Goal: Find specific page/section

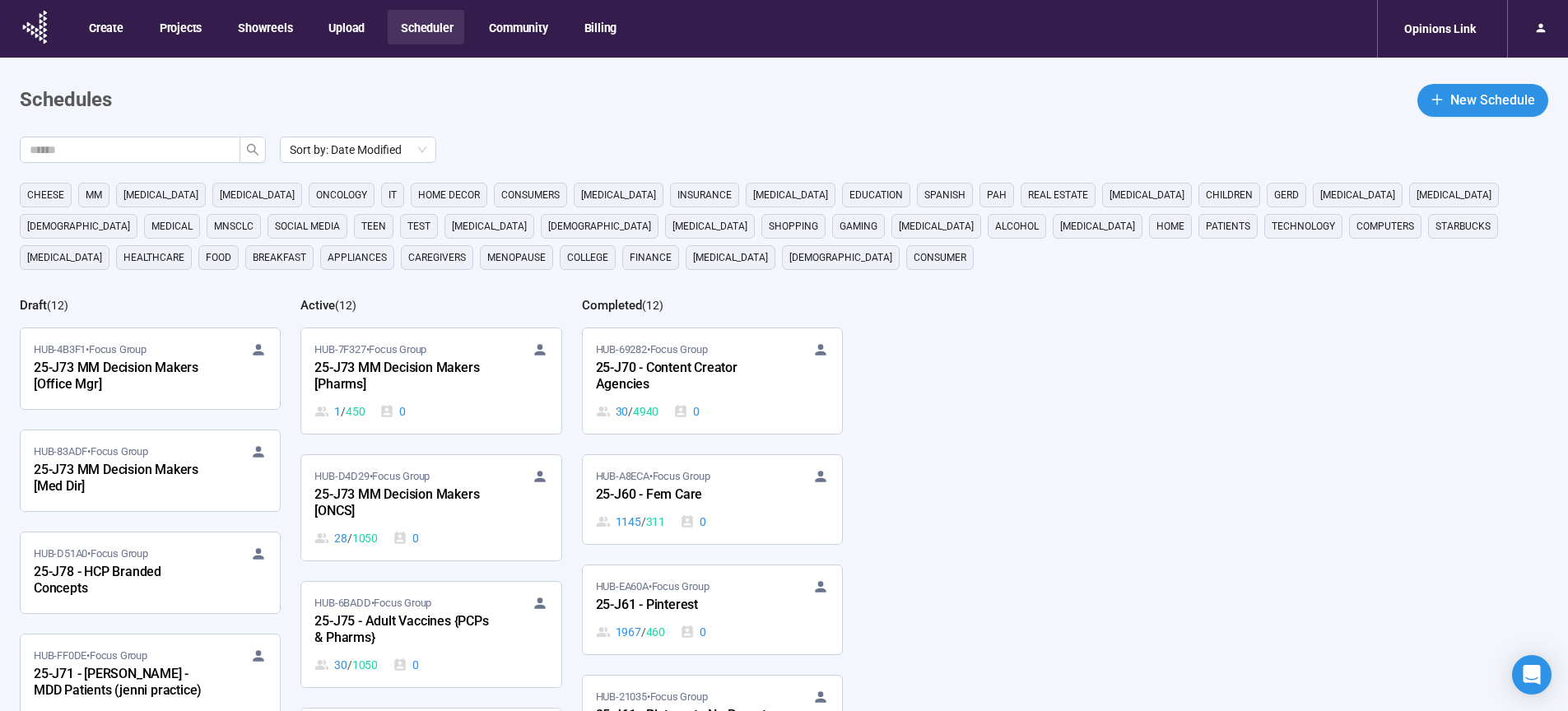
click at [368, 515] on div "25-J73 MM Decision Makers [ONCS]" at bounding box center [405, 503] width 181 height 38
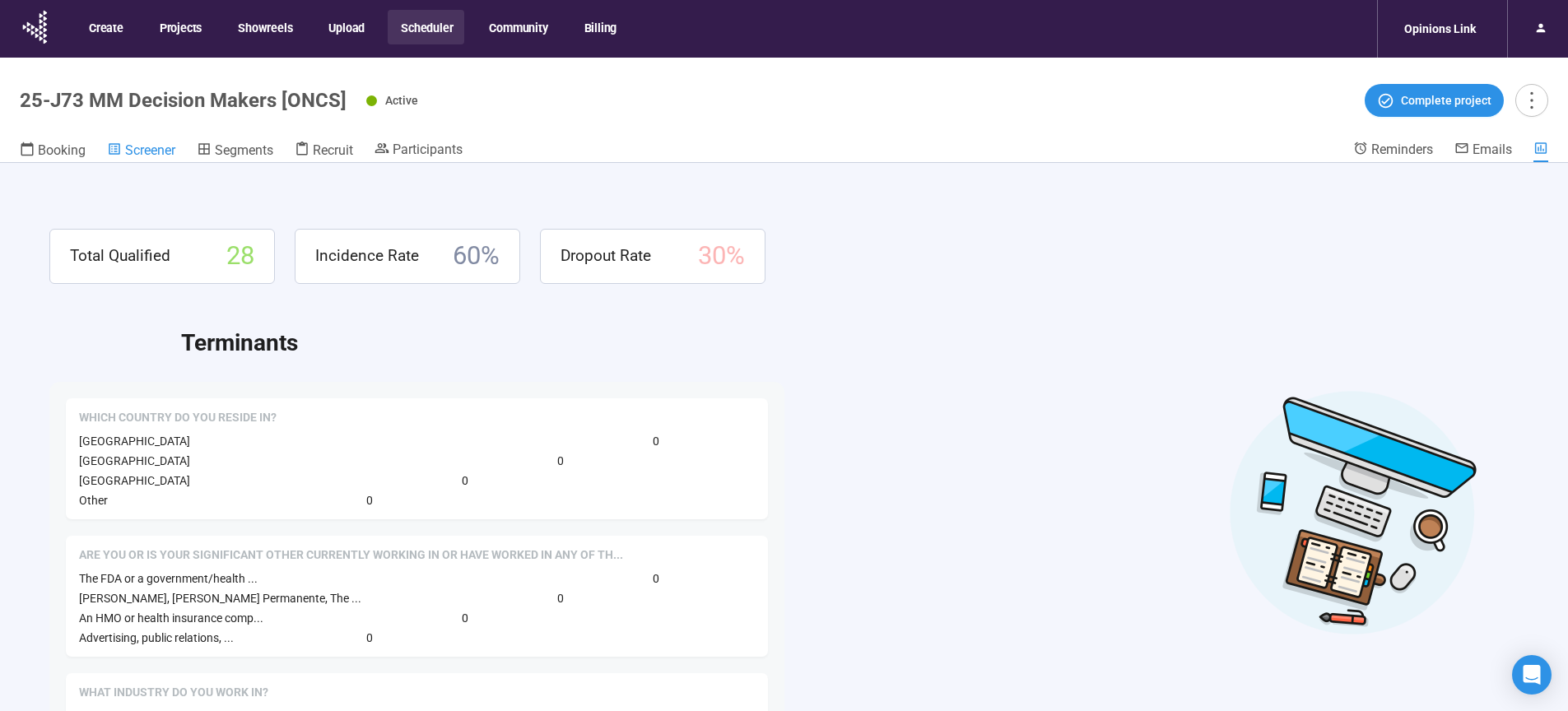
click at [133, 146] on span "Screener" at bounding box center [150, 149] width 50 height 15
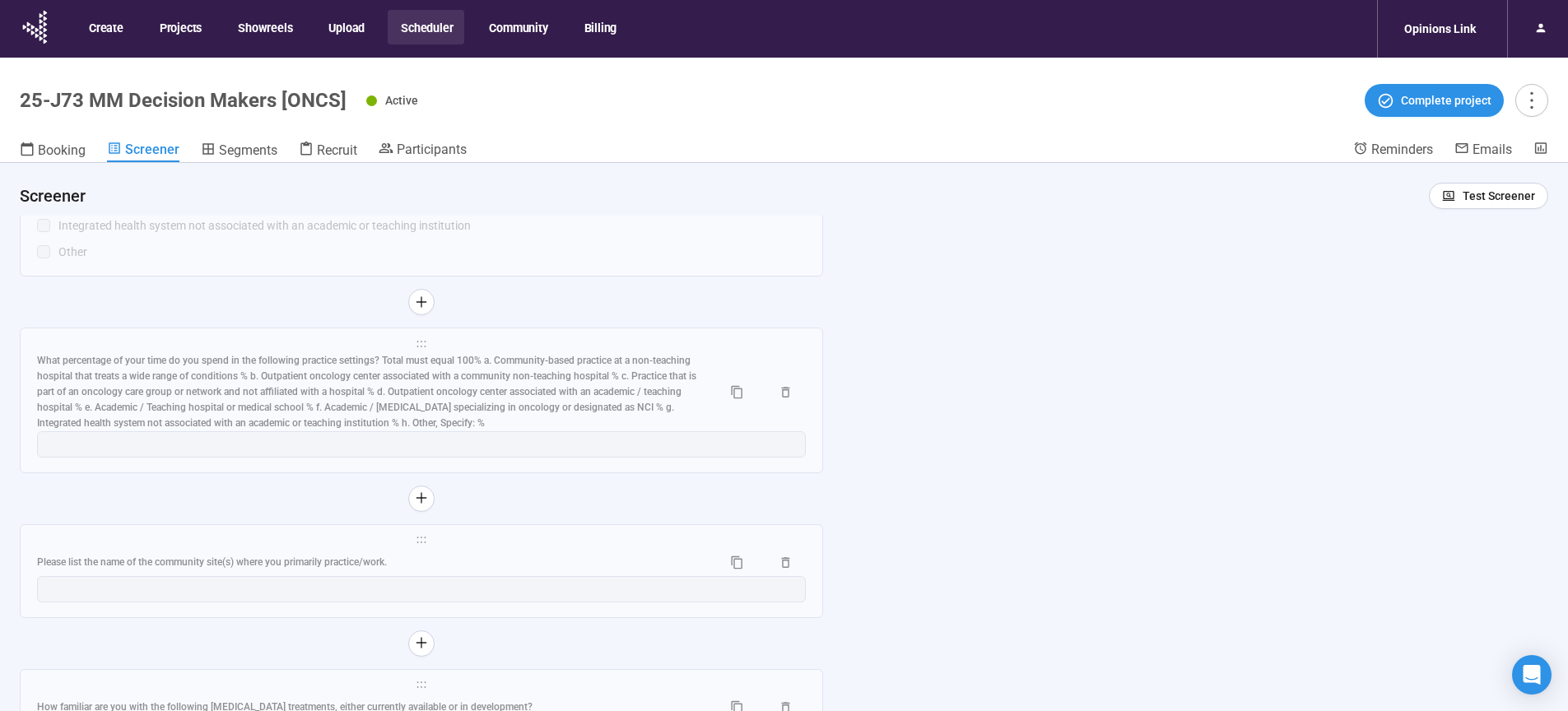
scroll to position [7038, 0]
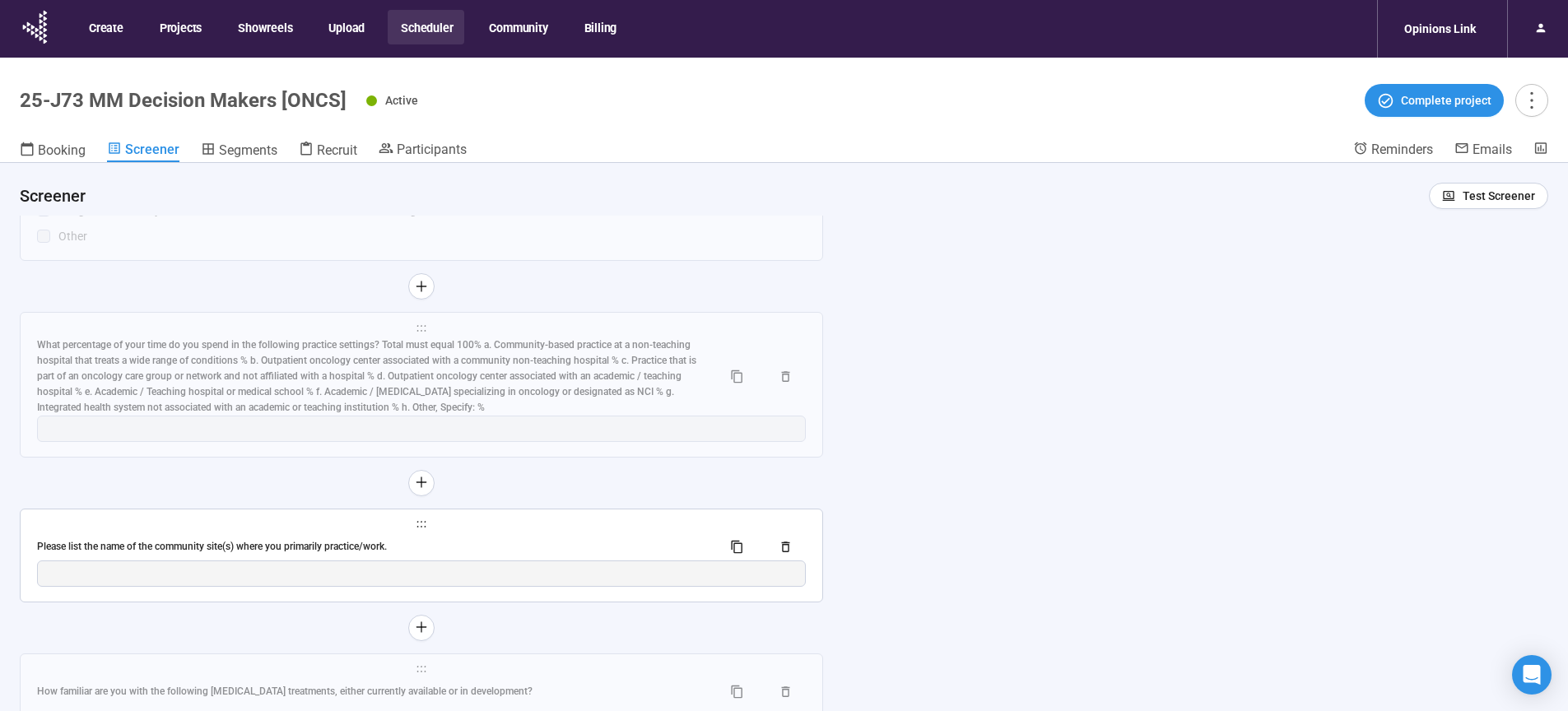
click at [362, 555] on div "Please list the name of the community site(s) where you primarily practice/work." at bounding box center [372, 547] width 672 height 15
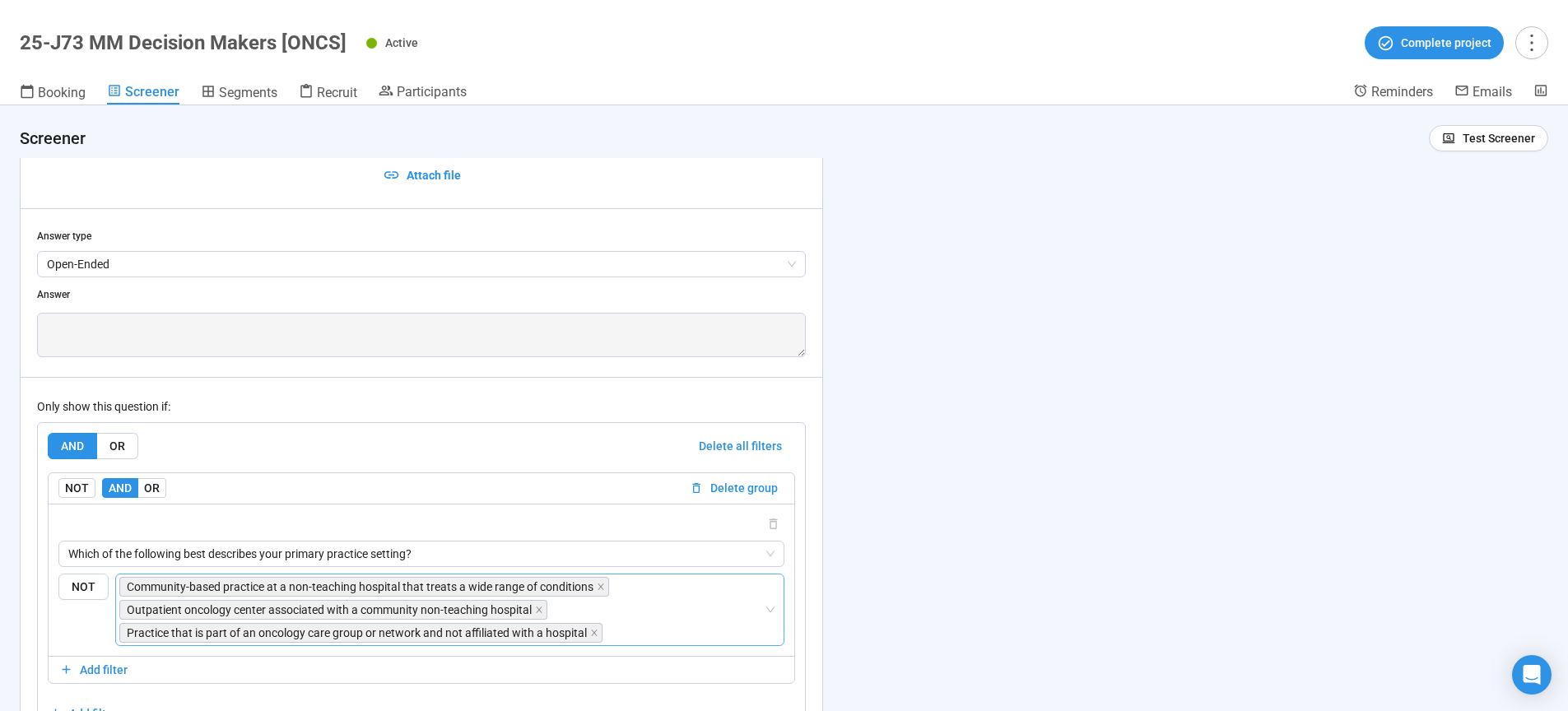
scroll to position [7041, 0]
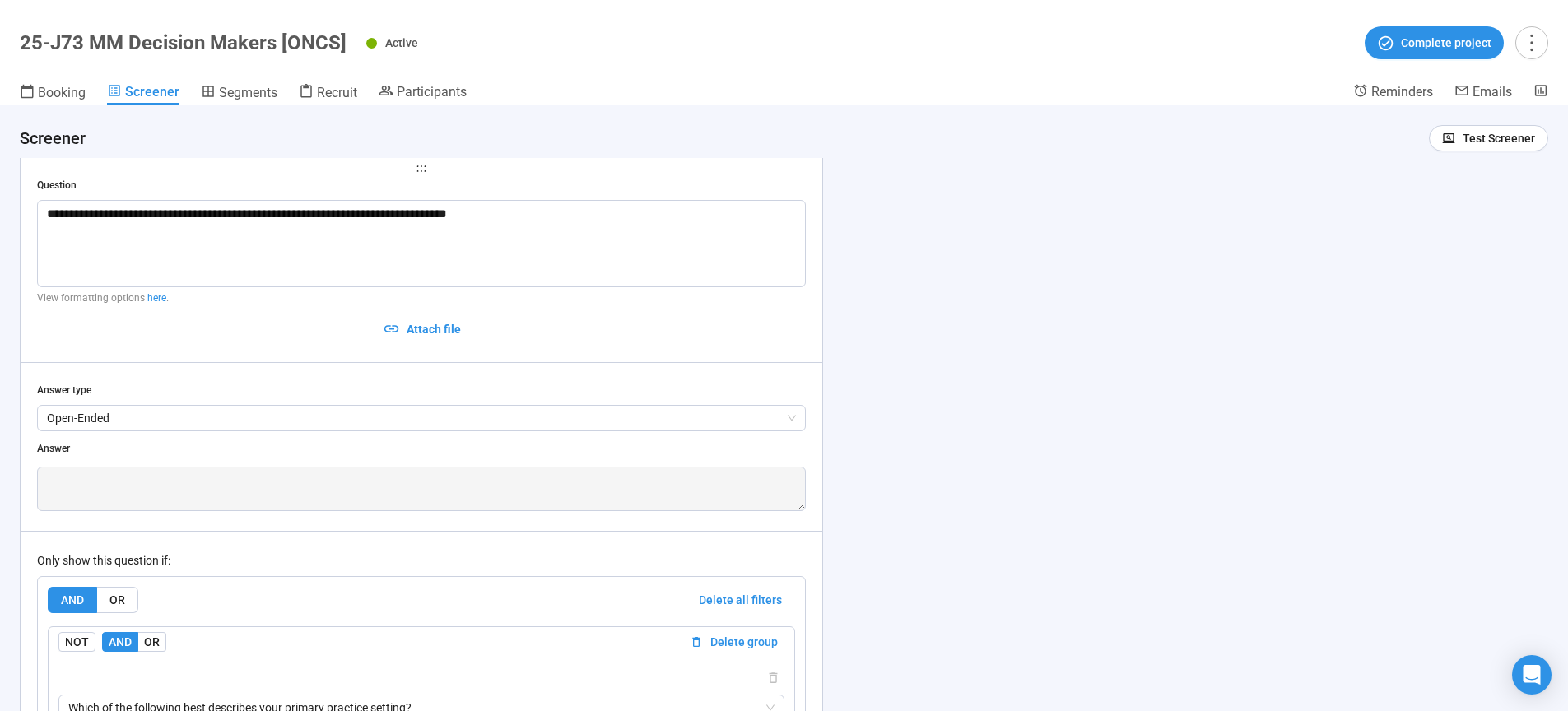
click at [1154, 386] on div "**********" at bounding box center [784, 408] width 1568 height 606
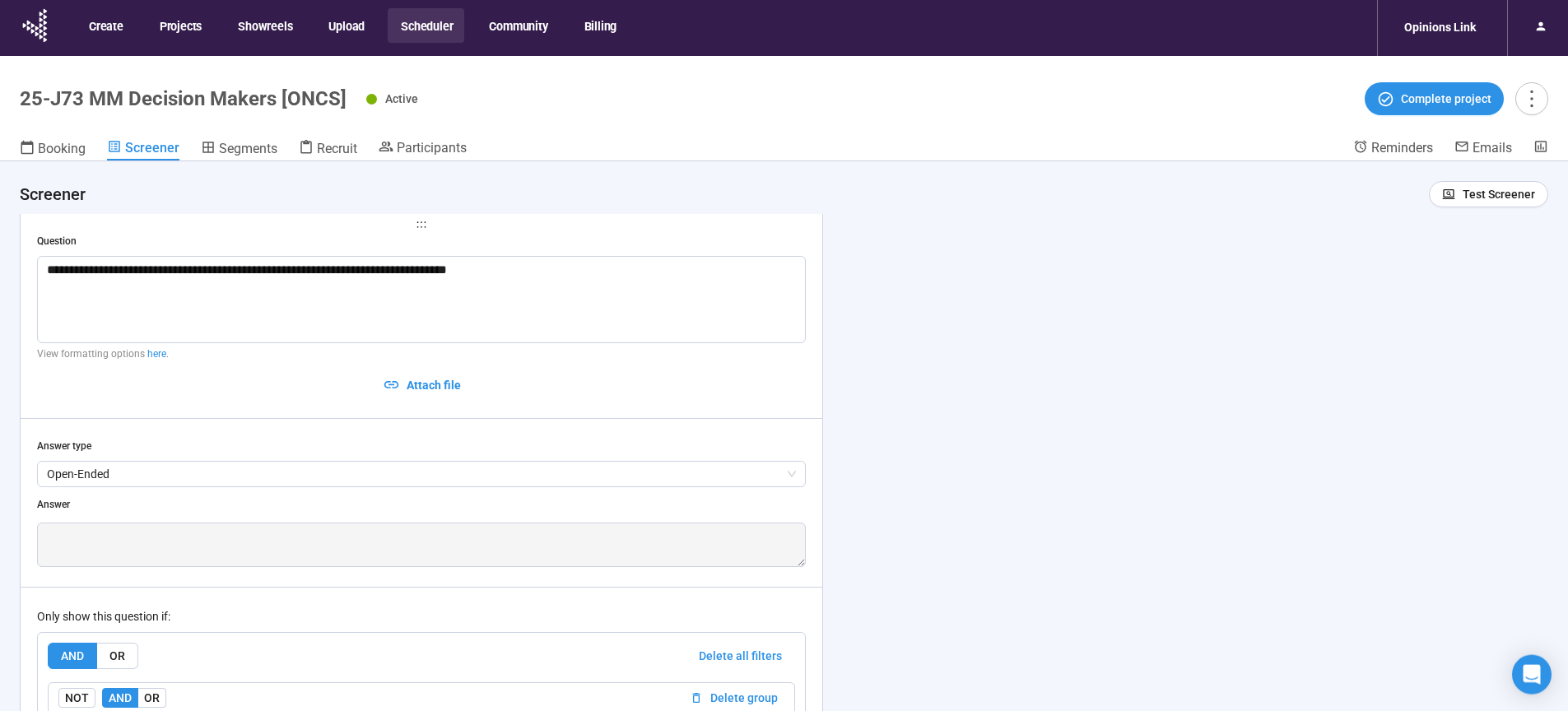
scroll to position [0, 0]
